Goal: Task Accomplishment & Management: Manage account settings

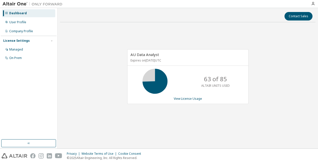
click at [97, 38] on div "AU Data Analyst Expires on March 24, 2026 UTC 63 of 85 ALTAIR UNITS USED View L…" at bounding box center [188, 79] width 256 height 106
click at [24, 23] on div "User Profile" at bounding box center [17, 22] width 17 height 4
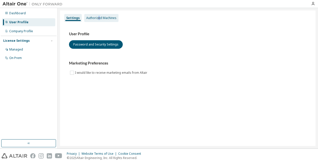
click at [98, 17] on div "Authorized Machines" at bounding box center [101, 18] width 30 height 4
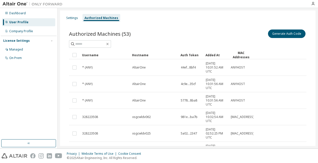
click at [104, 19] on div "Authorized Machines" at bounding box center [102, 18] width 34 height 4
click at [283, 34] on button "Generate Auth Code" at bounding box center [287, 34] width 38 height 9
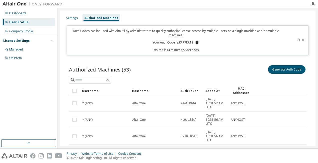
click at [197, 42] on icon at bounding box center [197, 43] width 3 height 4
